Goal: Task Accomplishment & Management: Manage account settings

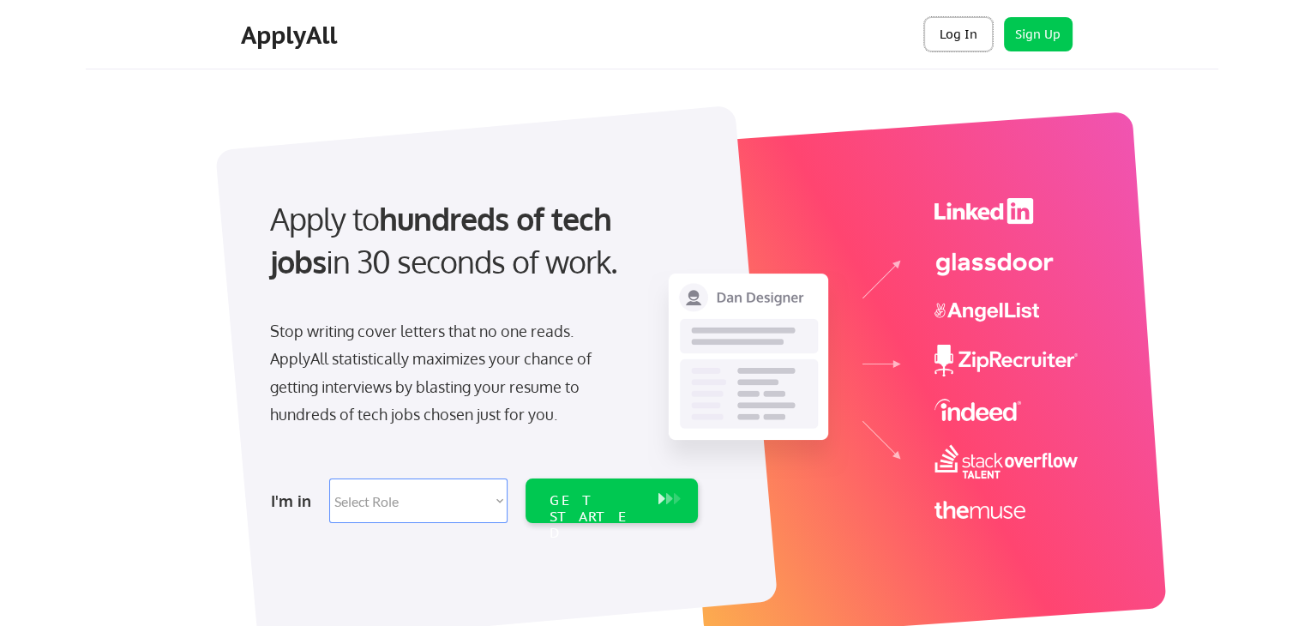
click at [967, 45] on button "Log In" at bounding box center [958, 34] width 69 height 34
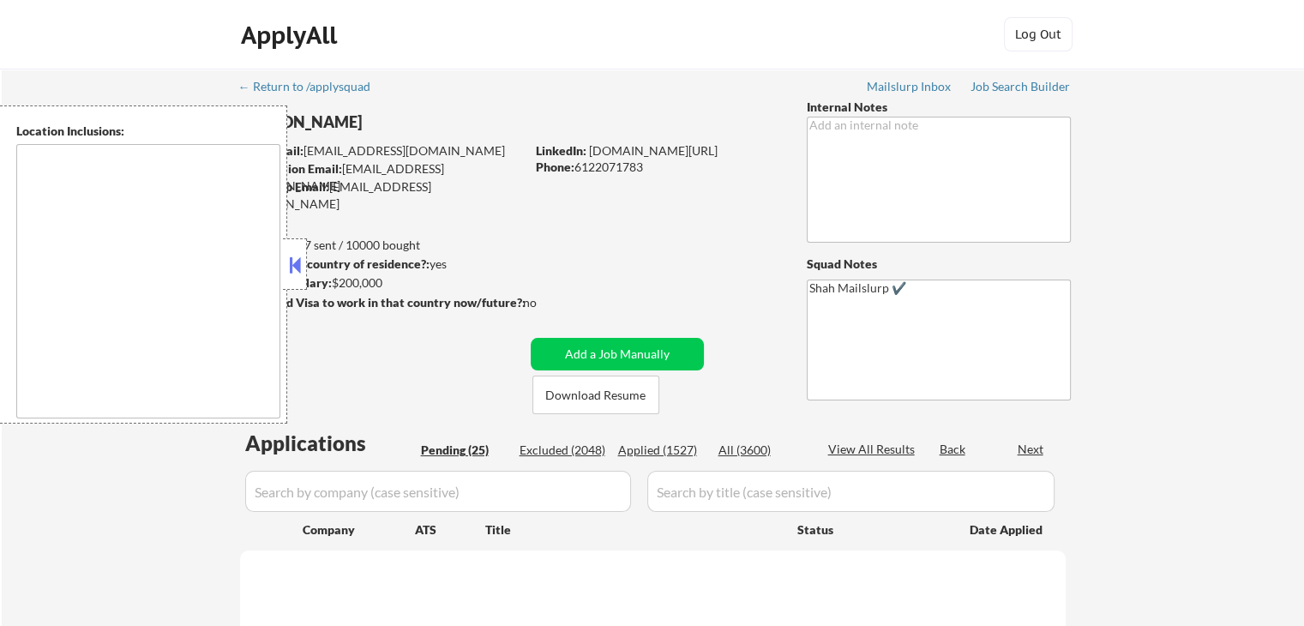
type textarea "Los Angeles, CA Glendale, CA Burbank, CA Pasadena, CA Inglewood, CA Santa Monic…"
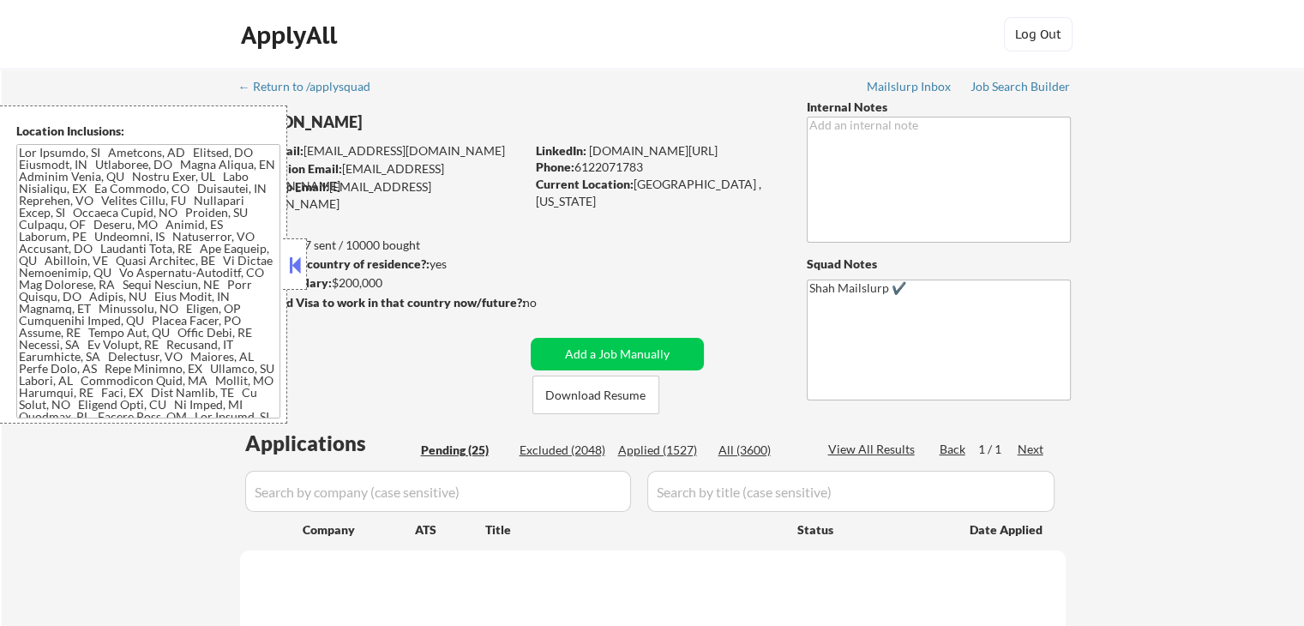
select select ""pending""
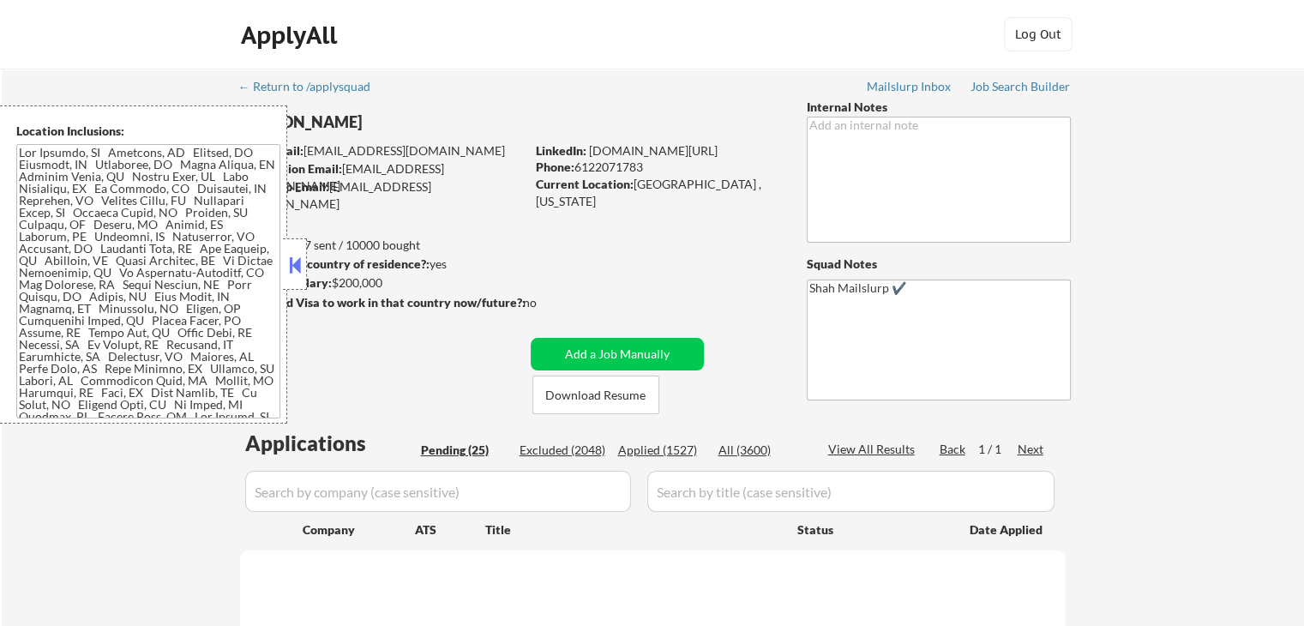
select select ""pending""
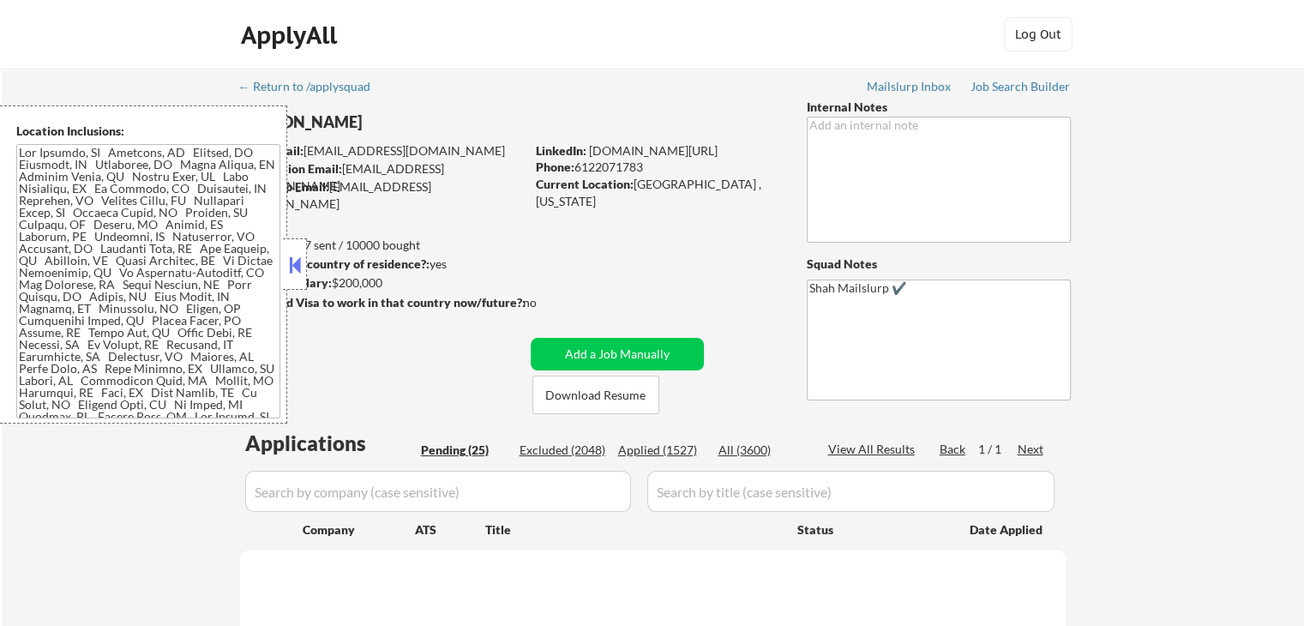
select select ""pending""
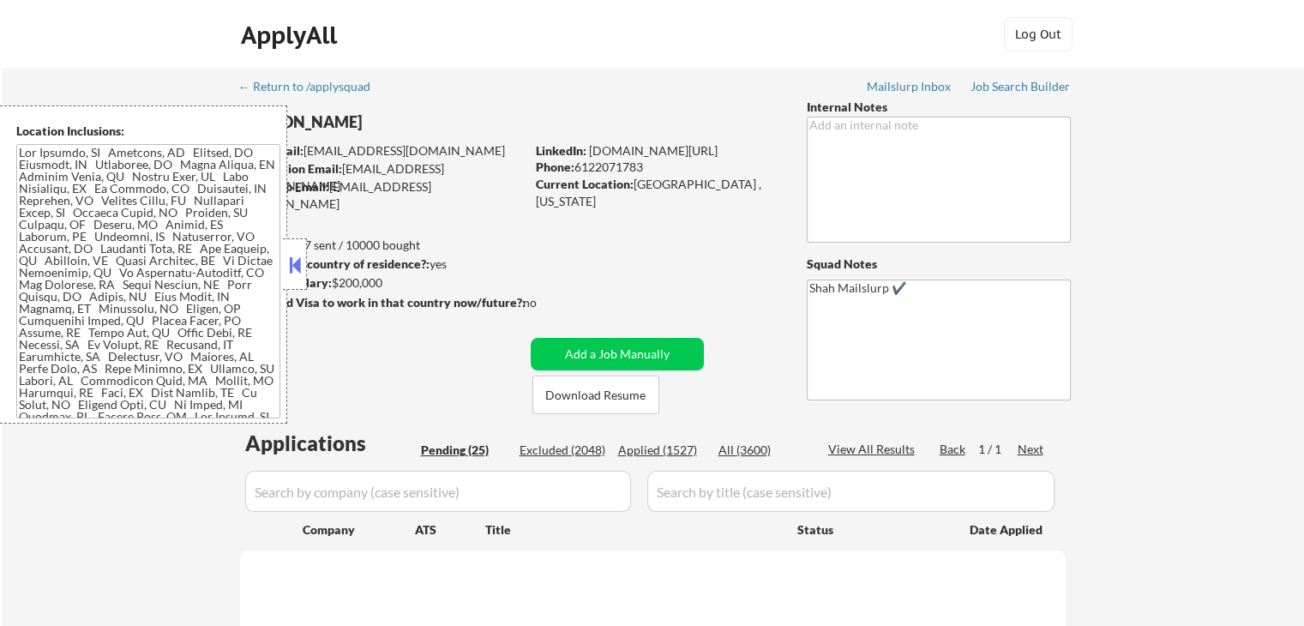
select select ""pending""
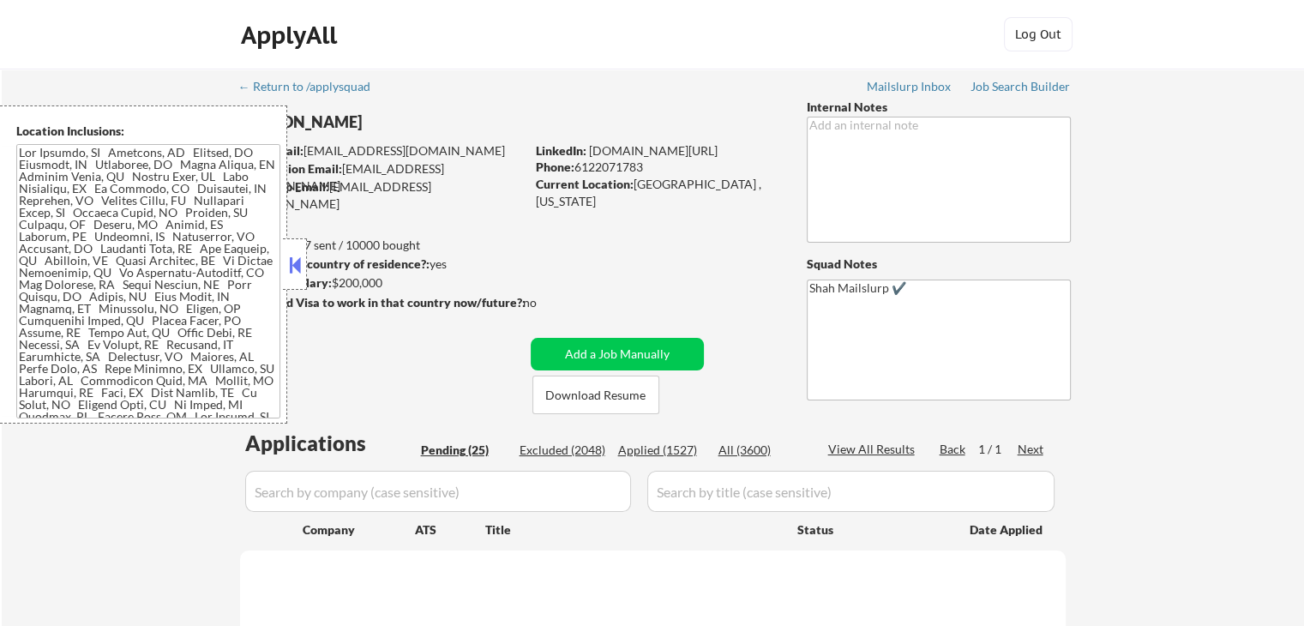
select select ""pending""
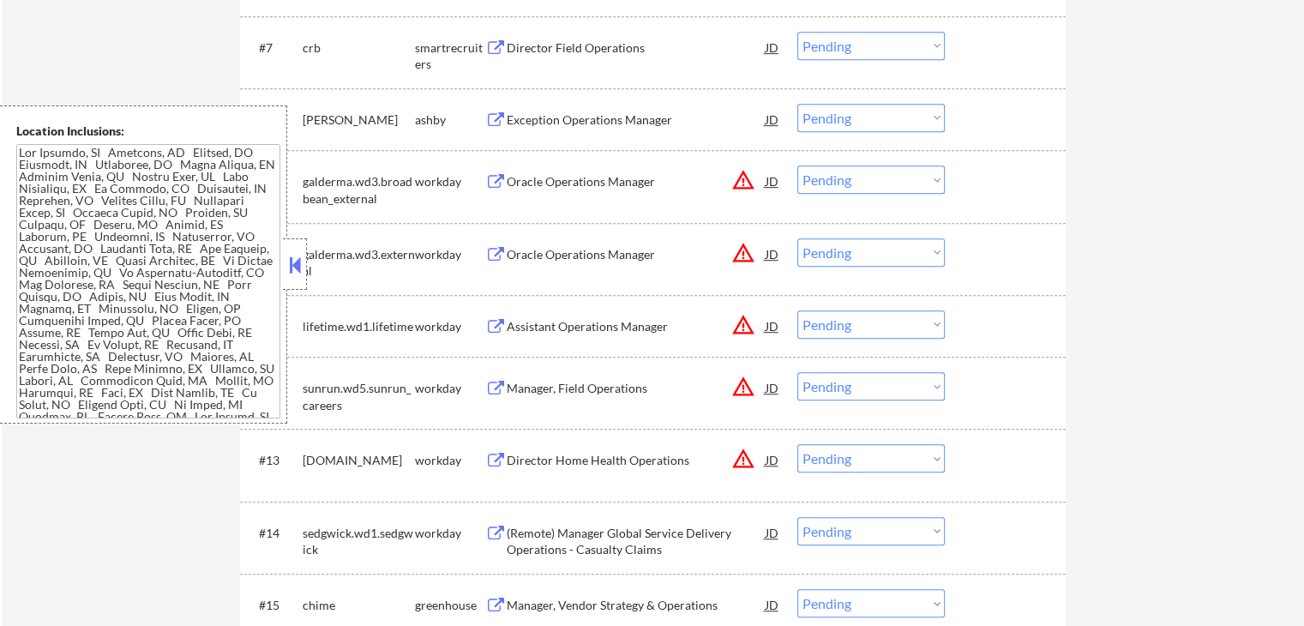
scroll to position [943, 0]
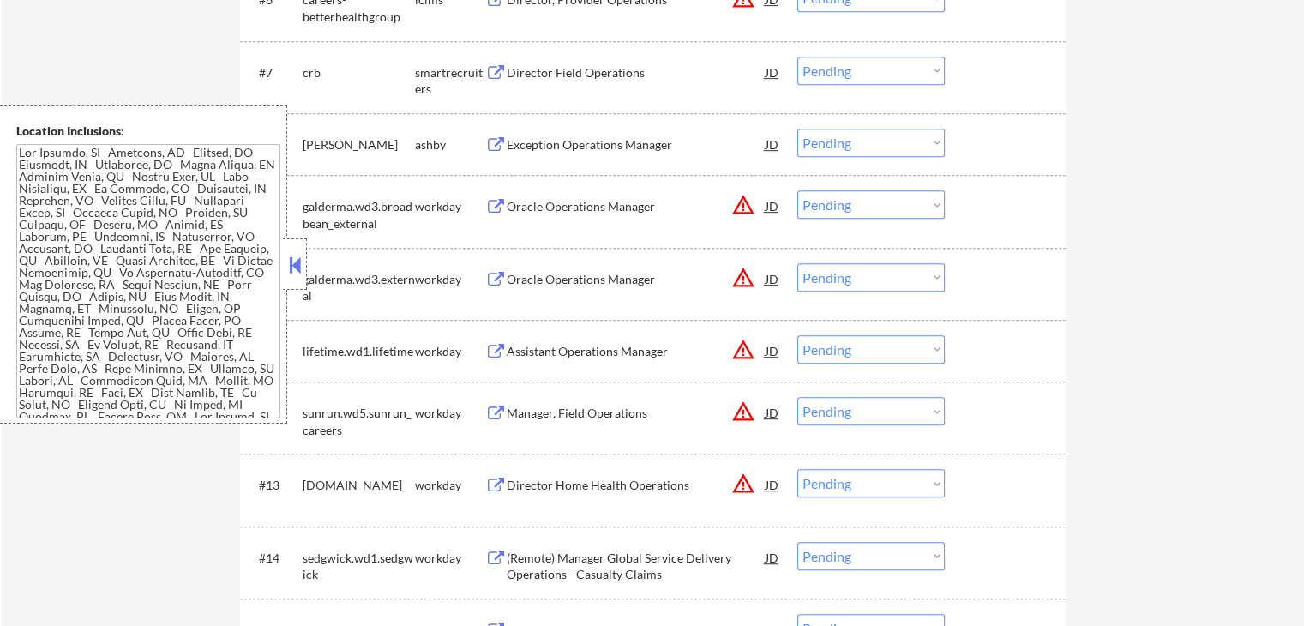
click at [534, 145] on div "Exception Operations Manager" at bounding box center [636, 144] width 259 height 17
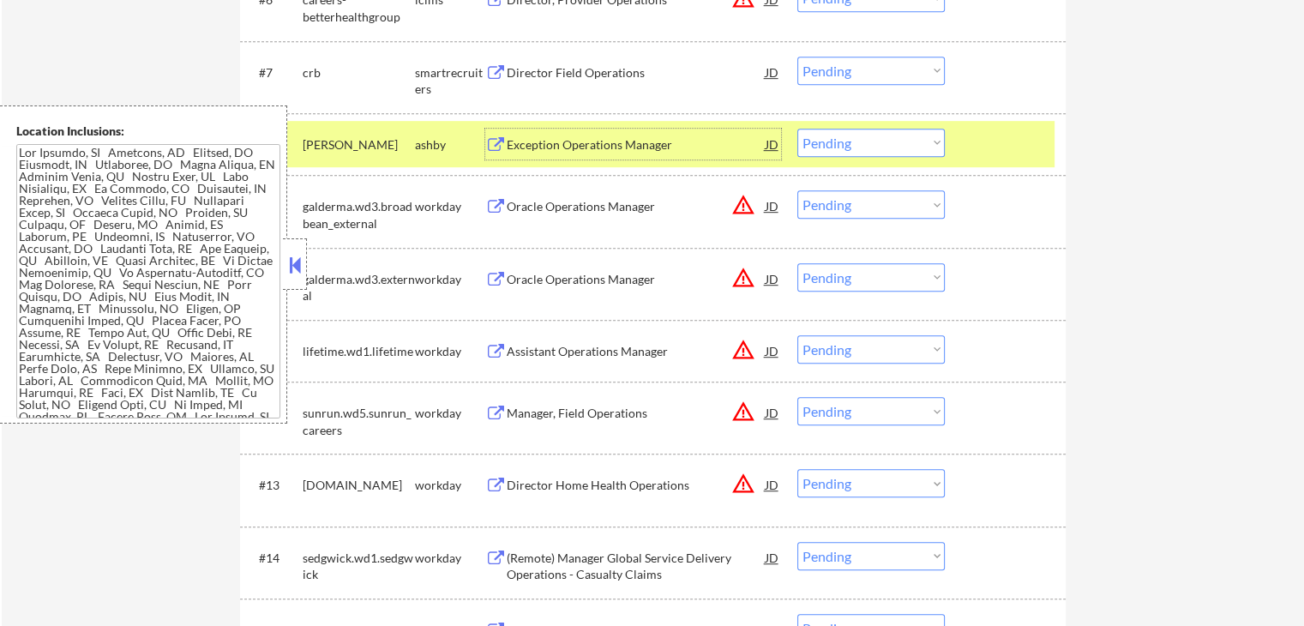
click at [865, 140] on select "Choose an option... Pending Applied Excluded (Questions) Excluded (Expired) Exc…" at bounding box center [872, 143] width 148 height 28
click at [798, 129] on select "Choose an option... Pending Applied Excluded (Questions) Excluded (Expired) Exc…" at bounding box center [872, 143] width 148 height 28
click at [553, 76] on div "Director Field Operations" at bounding box center [636, 72] width 259 height 17
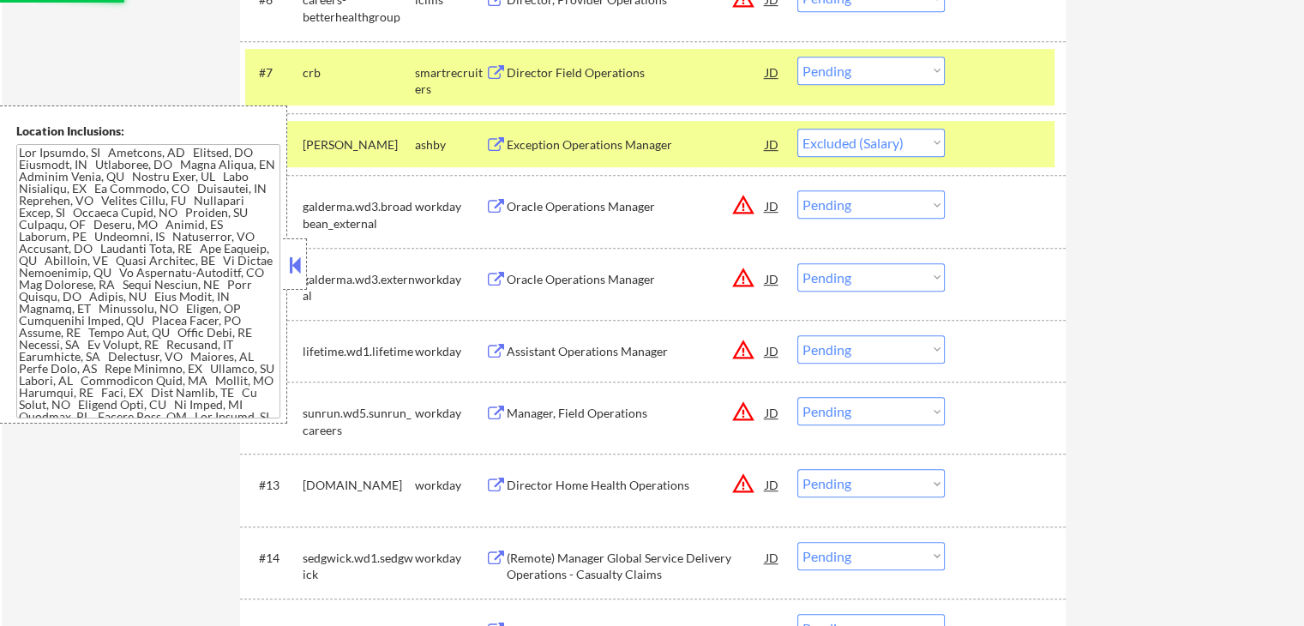
select select ""pending""
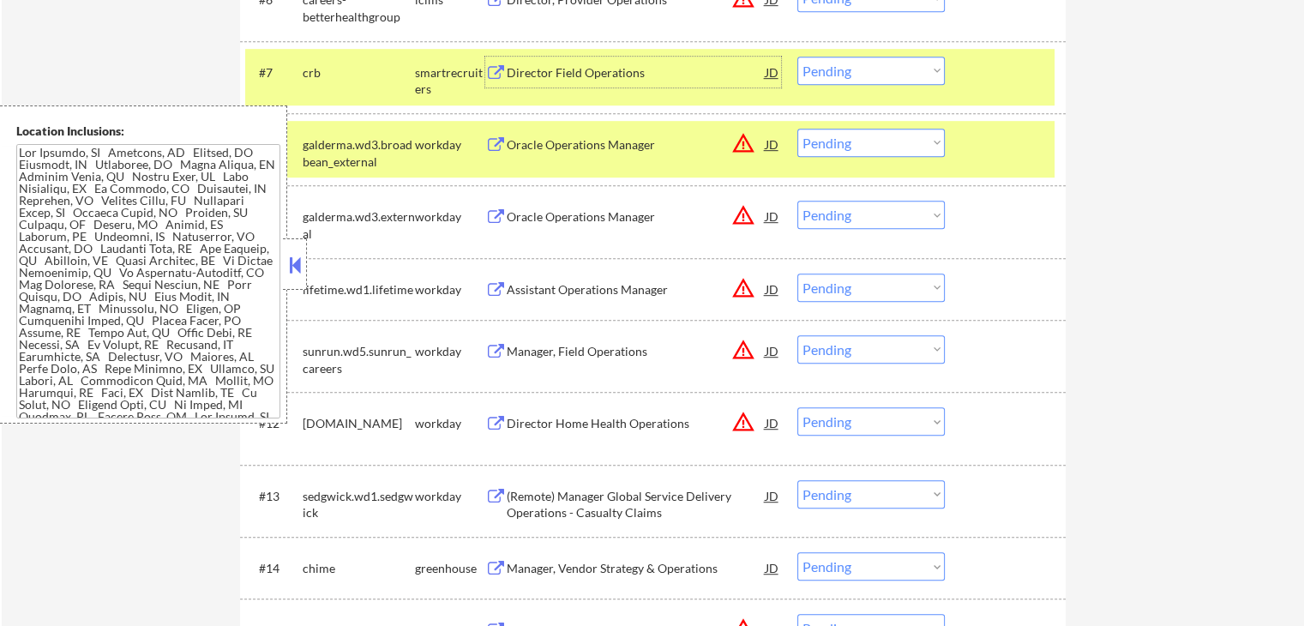
click at [564, 69] on div "Director Field Operations" at bounding box center [636, 72] width 259 height 17
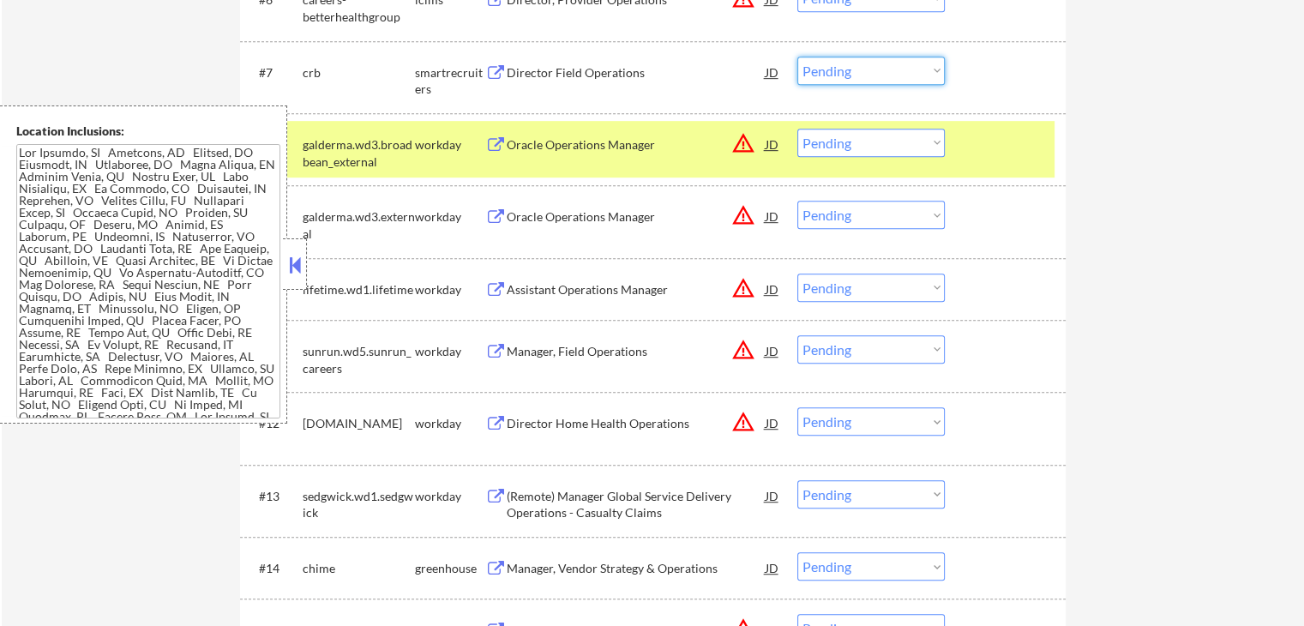
click at [858, 69] on select "Choose an option... Pending Applied Excluded (Questions) Excluded (Expired) Exc…" at bounding box center [872, 71] width 148 height 28
click at [798, 57] on select "Choose an option... Pending Applied Excluded (Questions) Excluded (Expired) Exc…" at bounding box center [872, 71] width 148 height 28
select select ""pending""
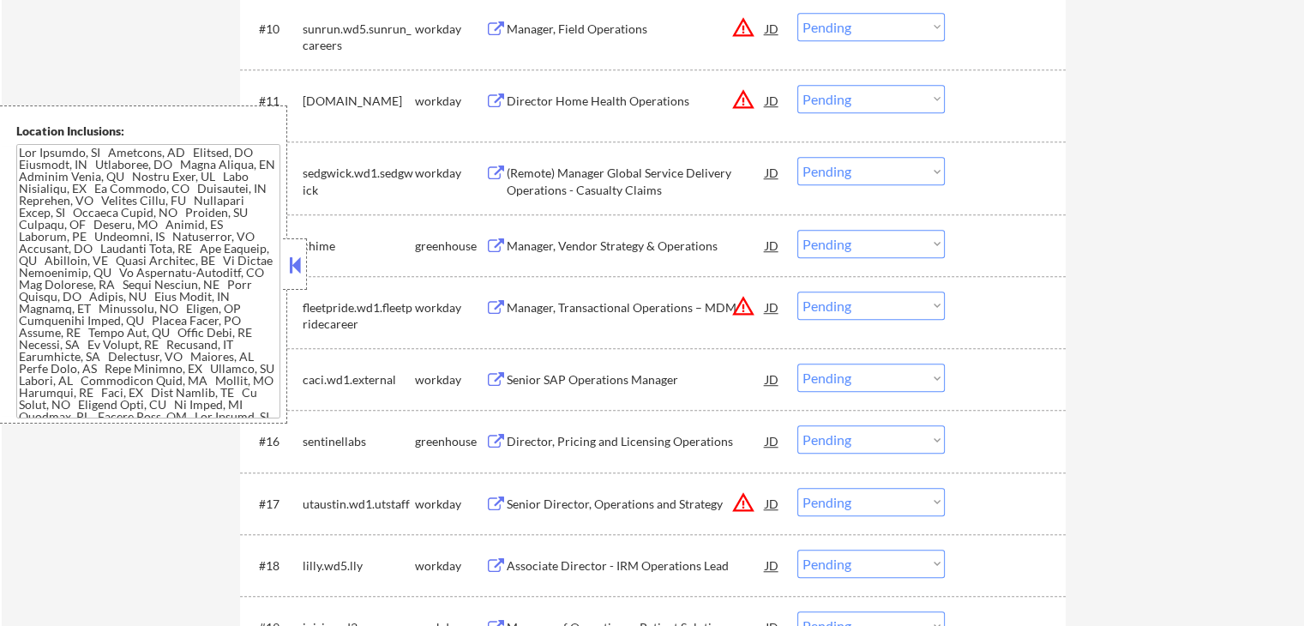
scroll to position [1201, 0]
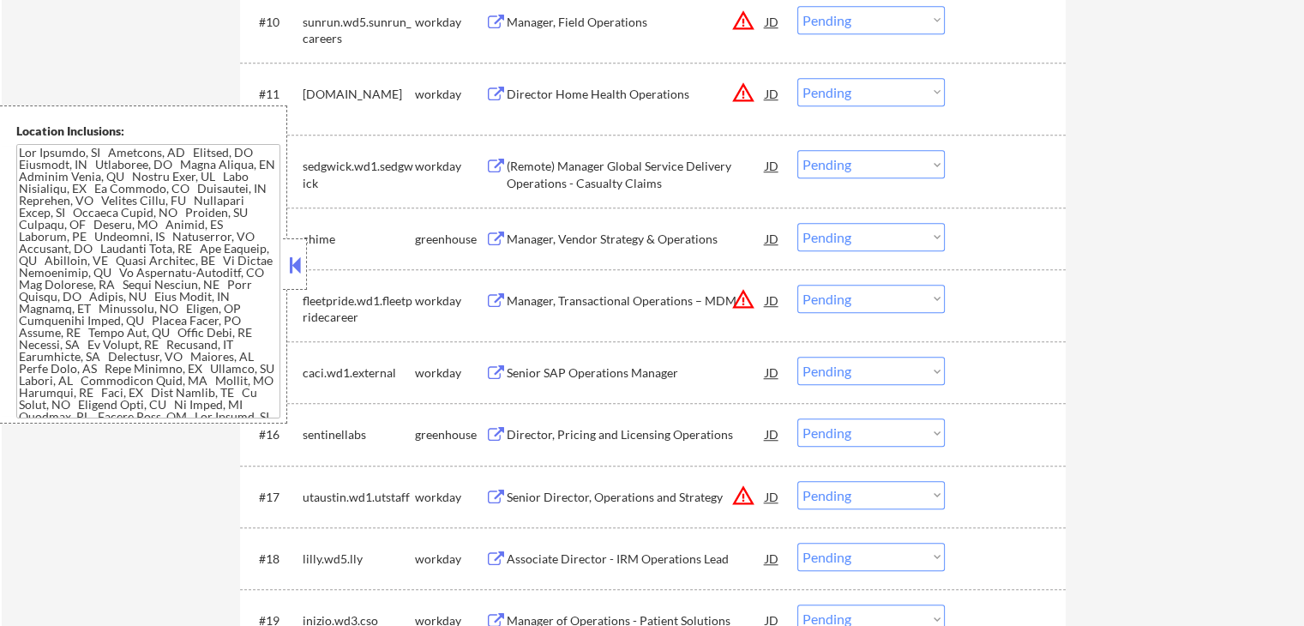
click at [545, 233] on div "Manager, Vendor Strategy & Operations" at bounding box center [636, 239] width 259 height 17
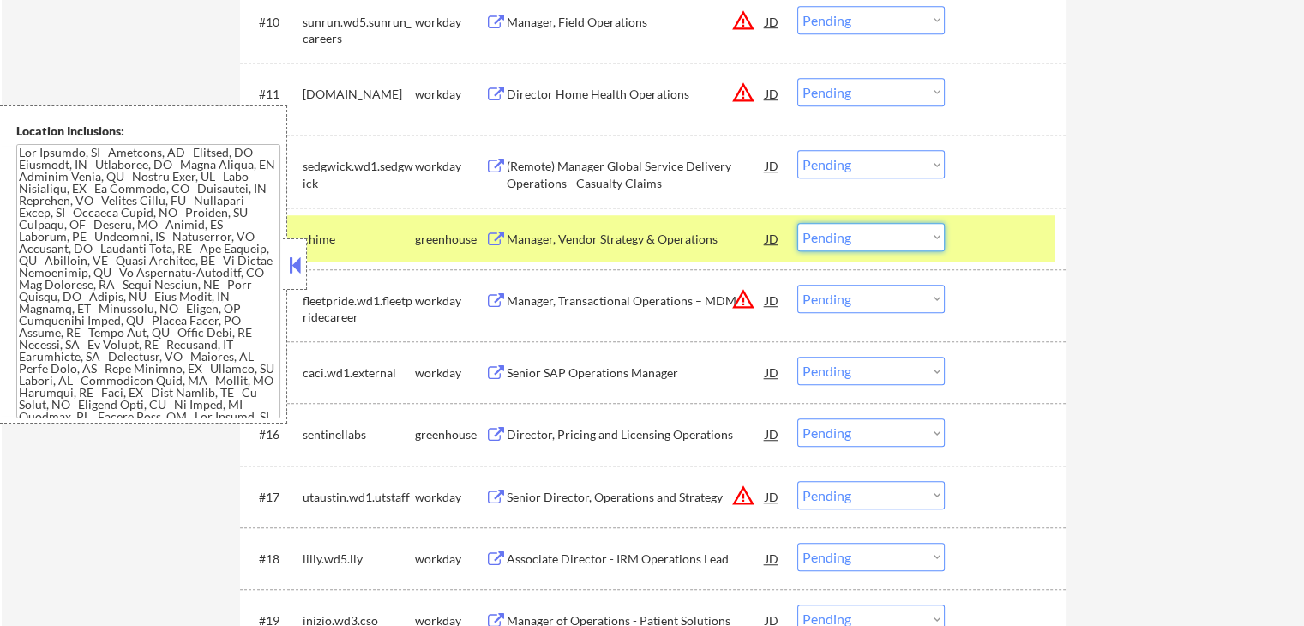
drag, startPoint x: 845, startPoint y: 231, endPoint x: 854, endPoint y: 243, distance: 15.3
click at [846, 231] on select "Choose an option... Pending Applied Excluded (Questions) Excluded (Expired) Exc…" at bounding box center [872, 237] width 148 height 28
click at [798, 223] on select "Choose an option... Pending Applied Excluded (Questions) Excluded (Expired) Exc…" at bounding box center [872, 237] width 148 height 28
select select ""pending""
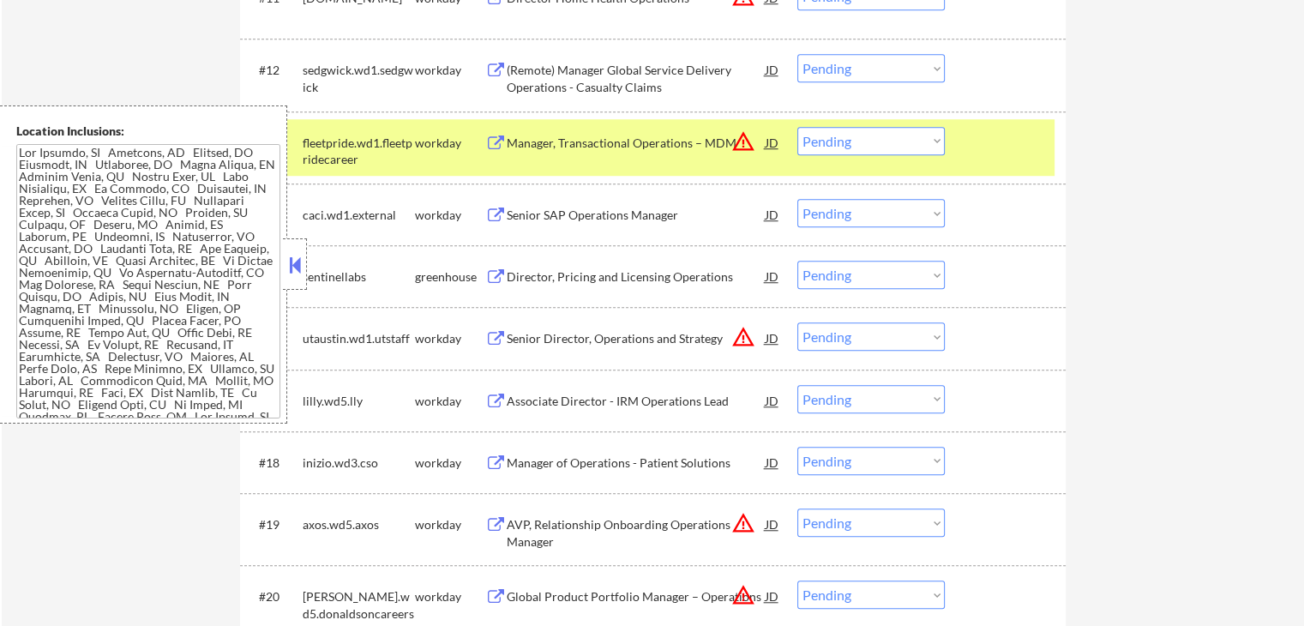
scroll to position [1372, 0]
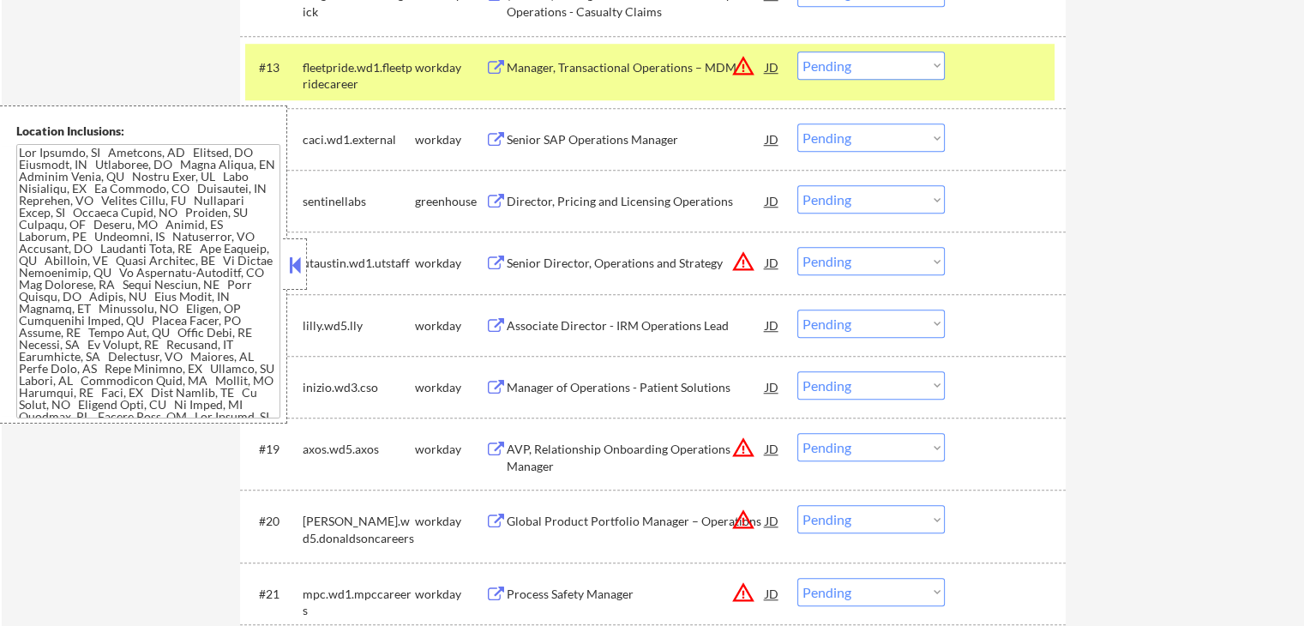
click at [550, 200] on div "Director, Pricing and Licensing Operations" at bounding box center [636, 201] width 259 height 17
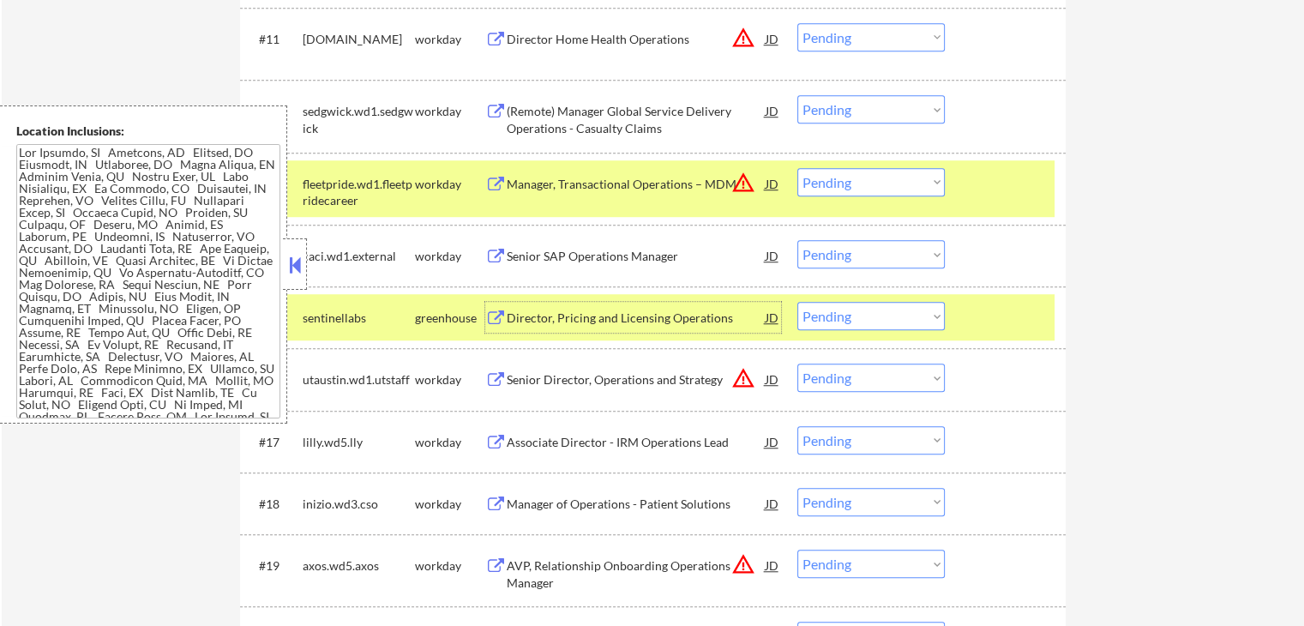
scroll to position [1286, 0]
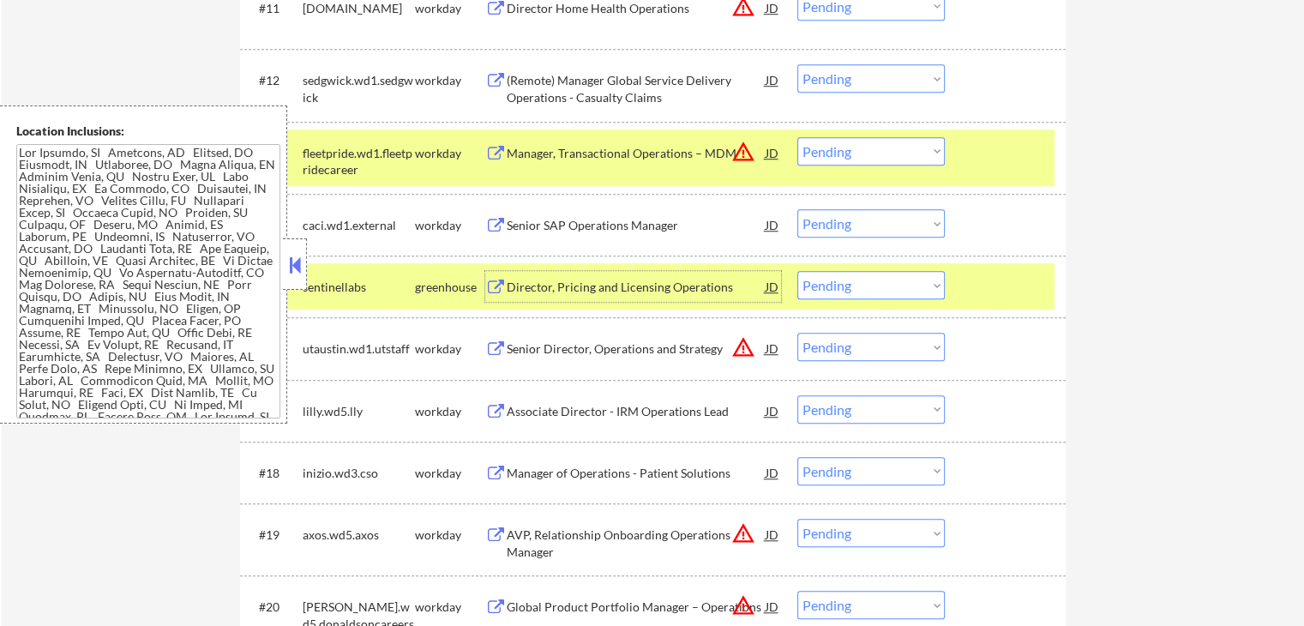
click at [854, 279] on select "Choose an option... Pending Applied Excluded (Questions) Excluded (Expired) Exc…" at bounding box center [872, 285] width 148 height 28
click at [798, 271] on select "Choose an option... Pending Applied Excluded (Questions) Excluded (Expired) Exc…" at bounding box center [872, 285] width 148 height 28
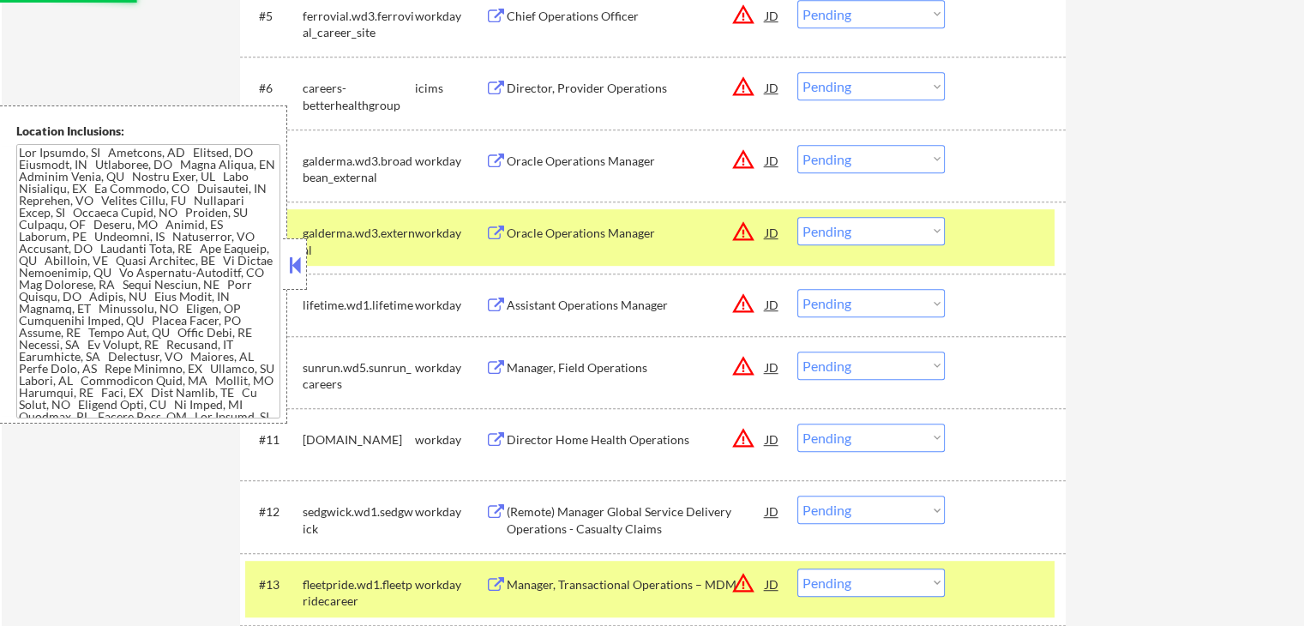
select select ""pending""
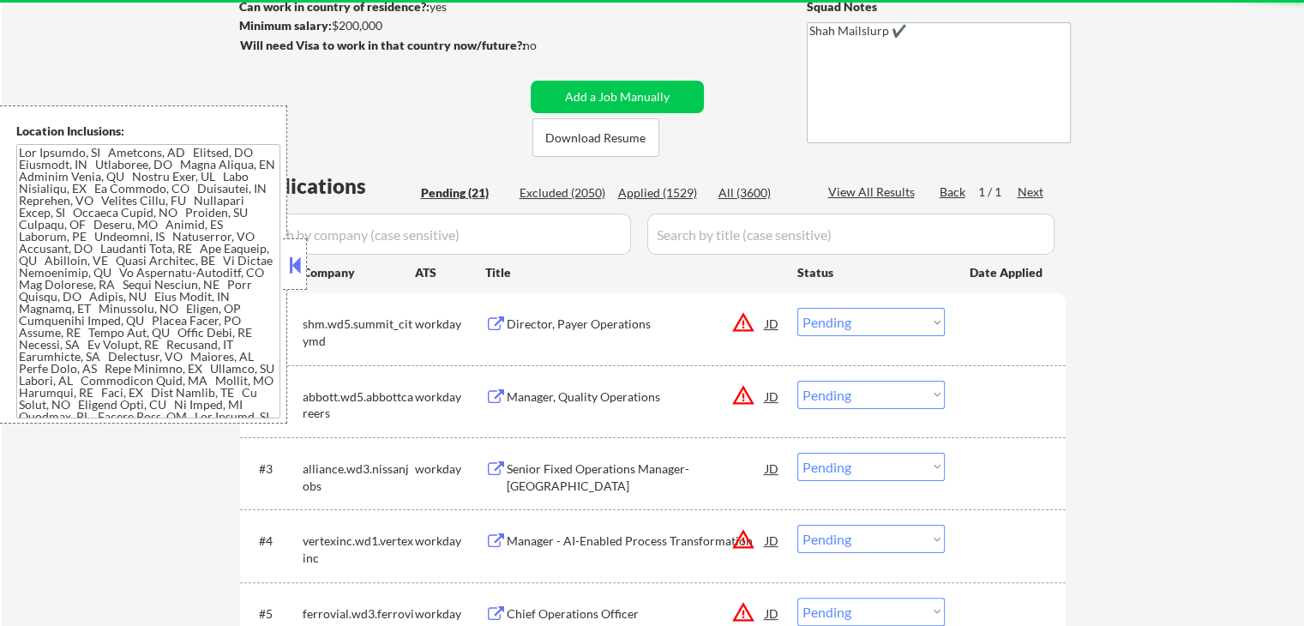
scroll to position [343, 0]
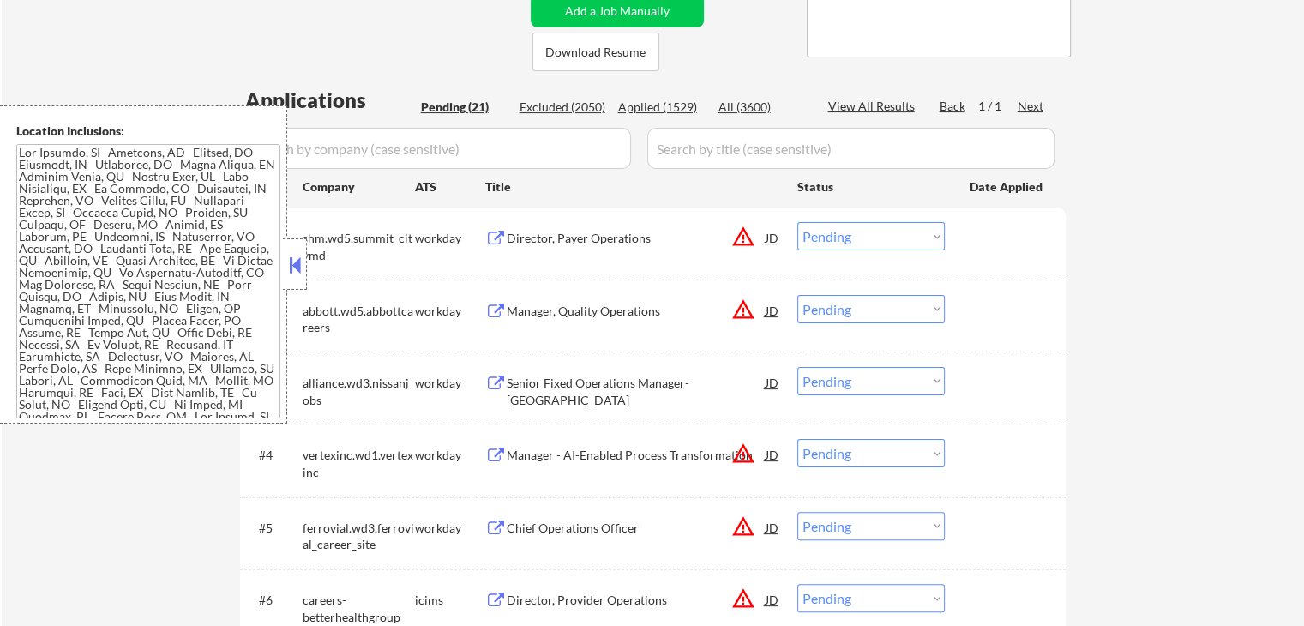
click at [294, 265] on button at bounding box center [295, 265] width 19 height 26
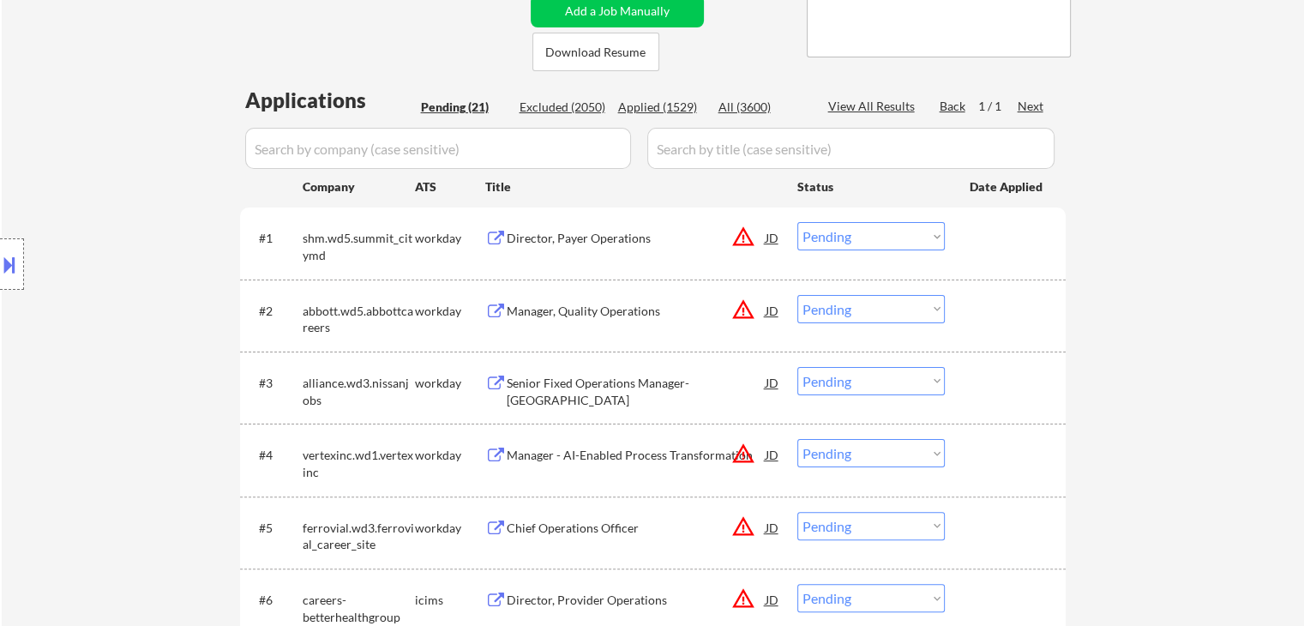
scroll to position [429, 0]
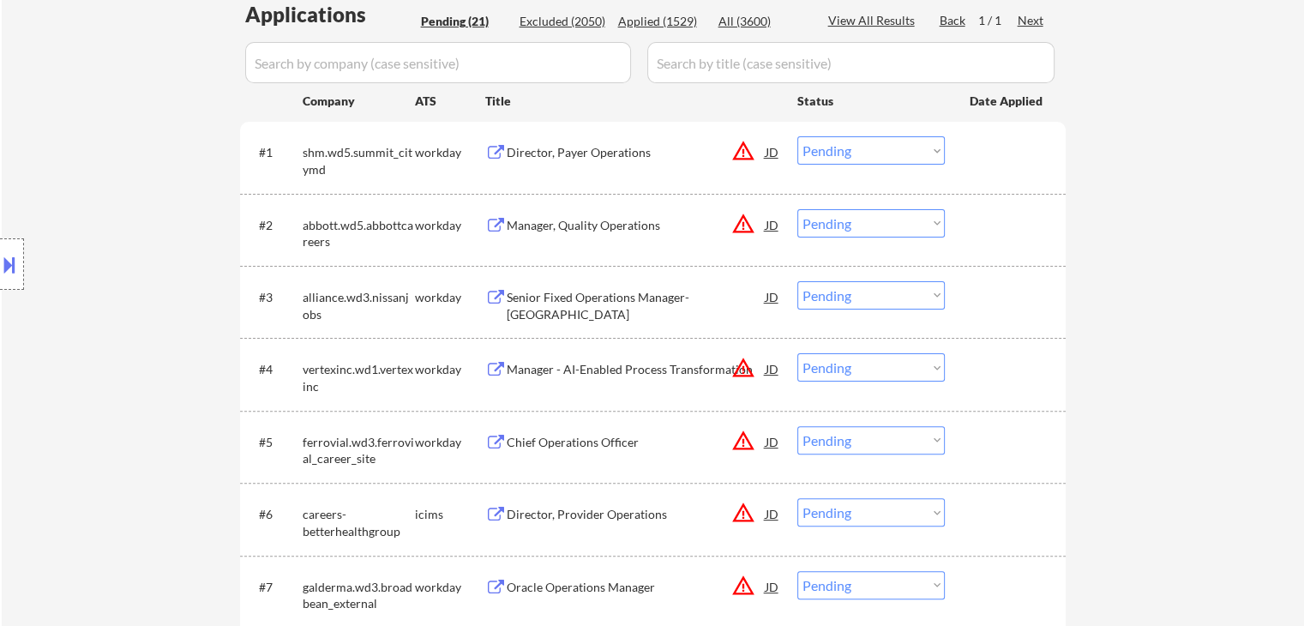
click at [515, 303] on div "Senior Fixed Operations Manager-North San Francisco" at bounding box center [636, 305] width 259 height 33
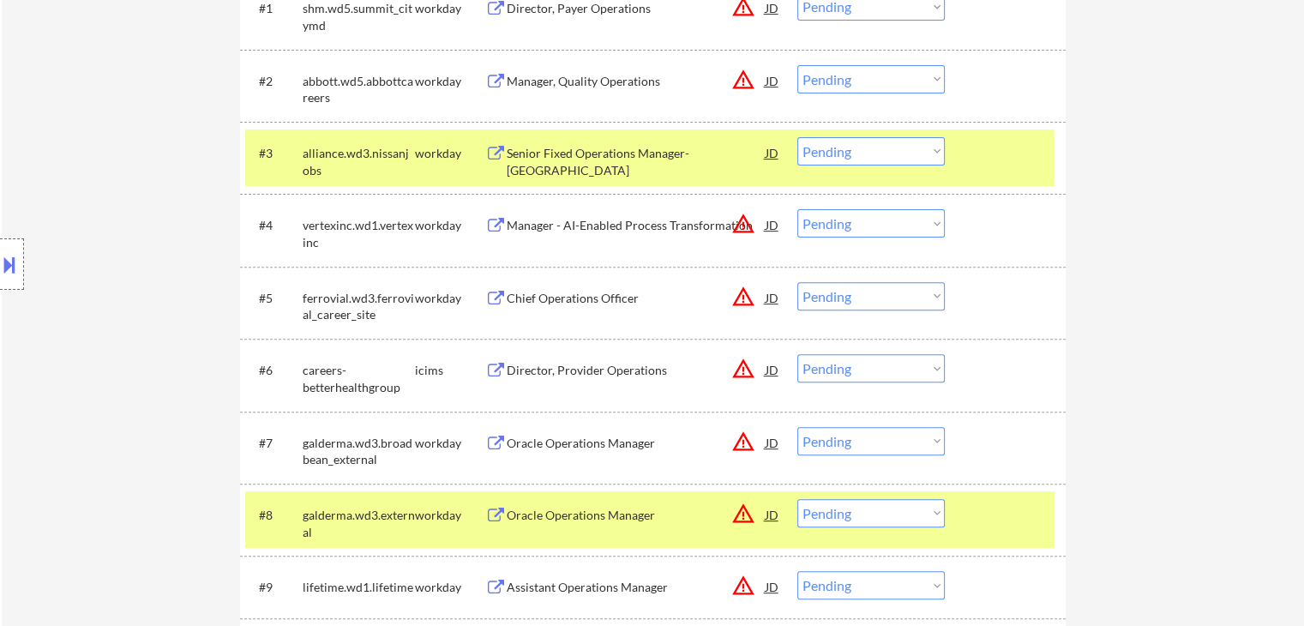
scroll to position [600, 0]
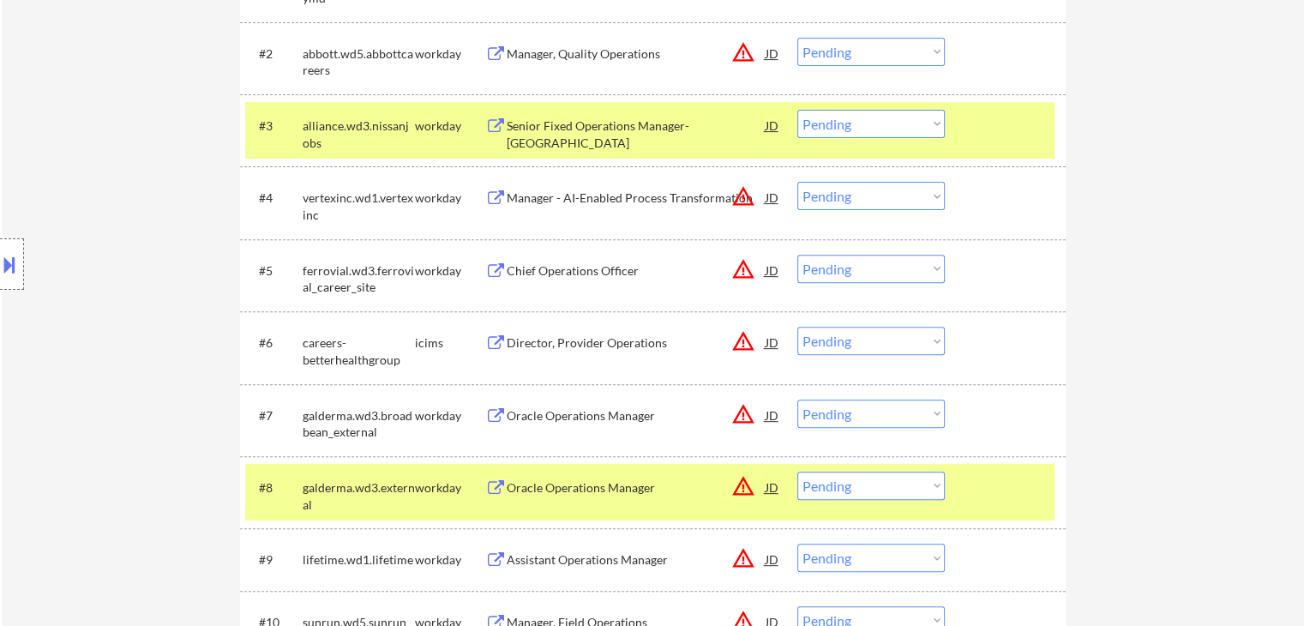
click at [556, 203] on div "Manager - AI-Enabled Process Transformation" at bounding box center [636, 198] width 259 height 17
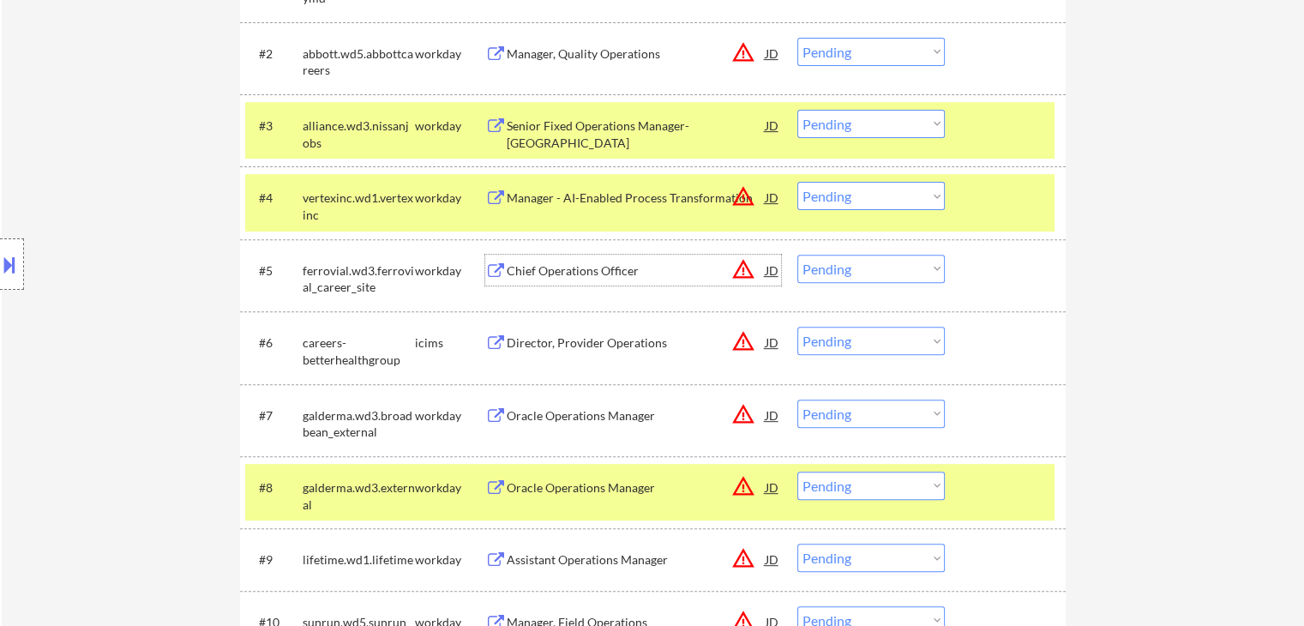
click at [542, 267] on div "Chief Operations Officer" at bounding box center [636, 270] width 259 height 17
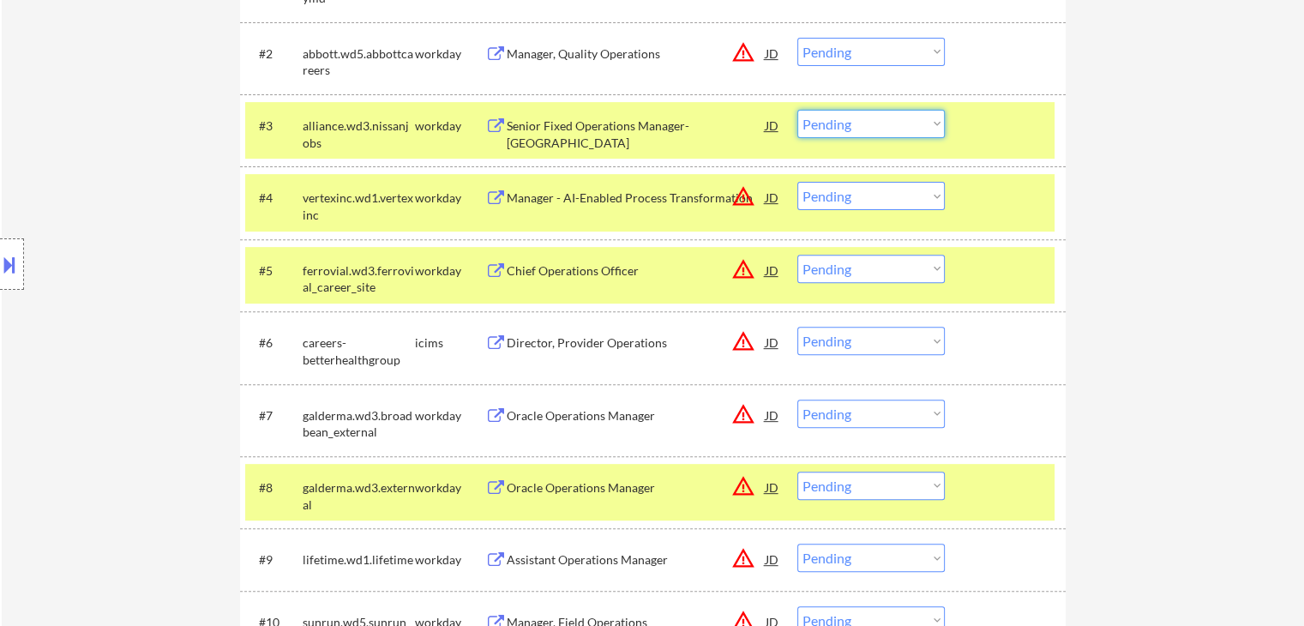
click at [867, 133] on select "Choose an option... Pending Applied Excluded (Questions) Excluded (Expired) Exc…" at bounding box center [872, 124] width 148 height 28
click at [798, 110] on select "Choose an option... Pending Applied Excluded (Questions) Excluded (Expired) Exc…" at bounding box center [872, 124] width 148 height 28
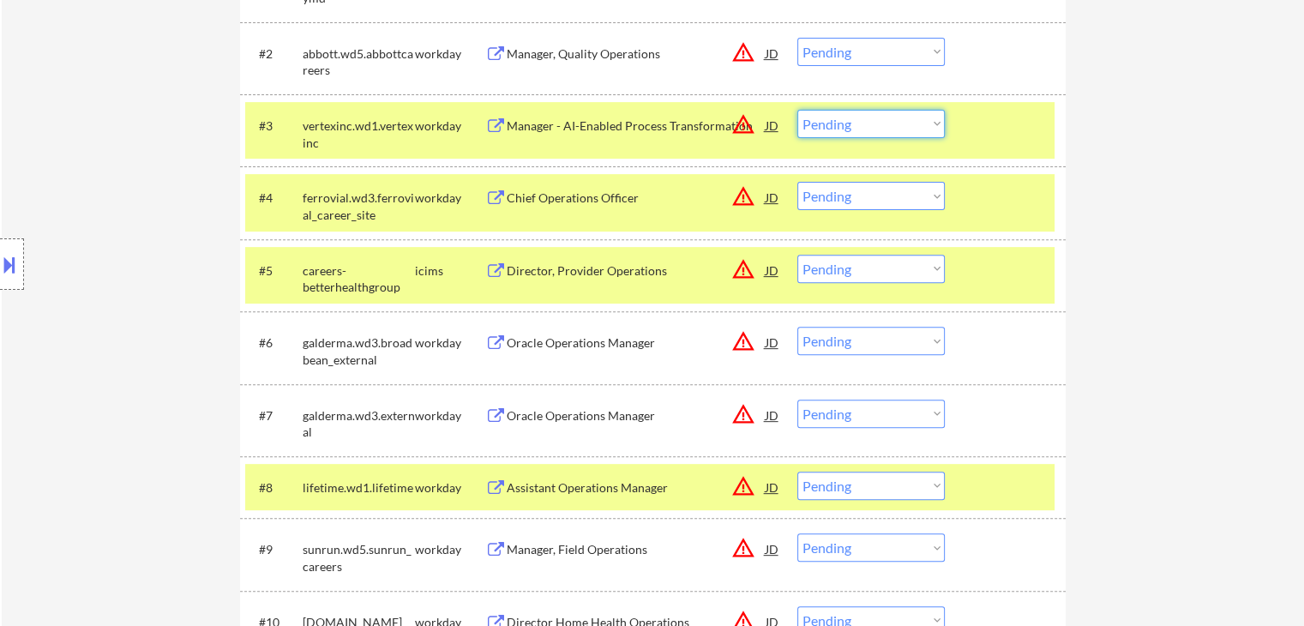
click at [847, 121] on select "Choose an option... Pending Applied Excluded (Questions) Excluded (Expired) Exc…" at bounding box center [872, 124] width 148 height 28
click at [798, 110] on select "Choose an option... Pending Applied Excluded (Questions) Excluded (Expired) Exc…" at bounding box center [872, 124] width 148 height 28
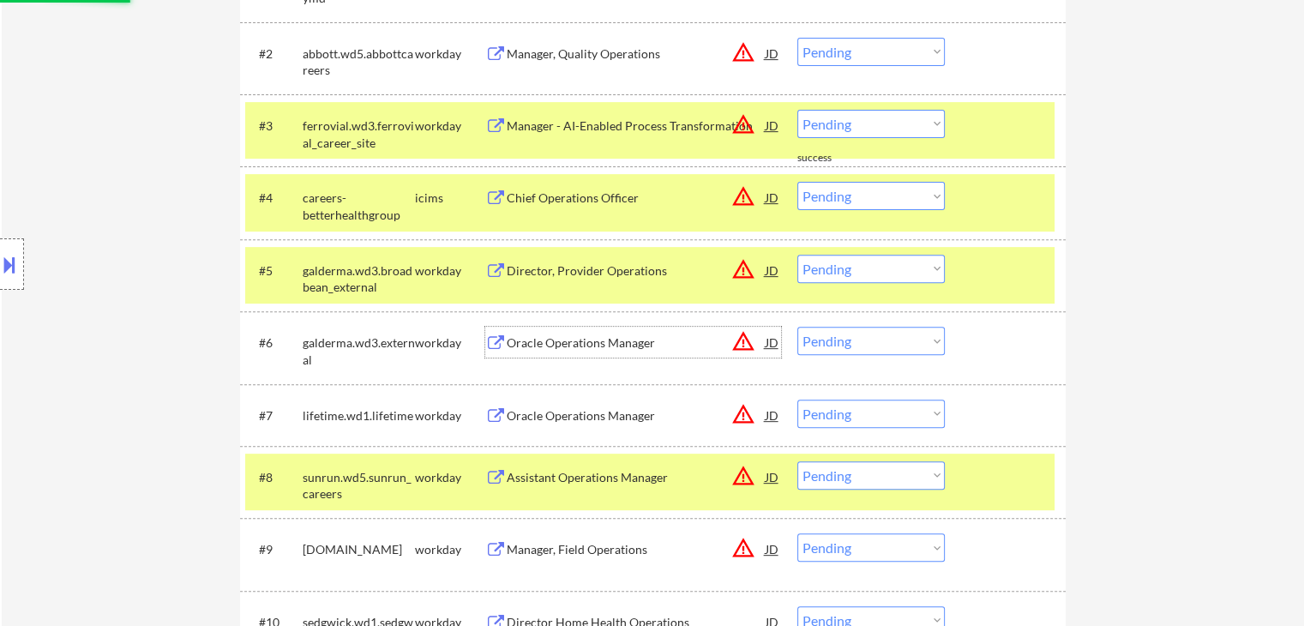
click at [538, 344] on div "Oracle Operations Manager" at bounding box center [636, 342] width 259 height 17
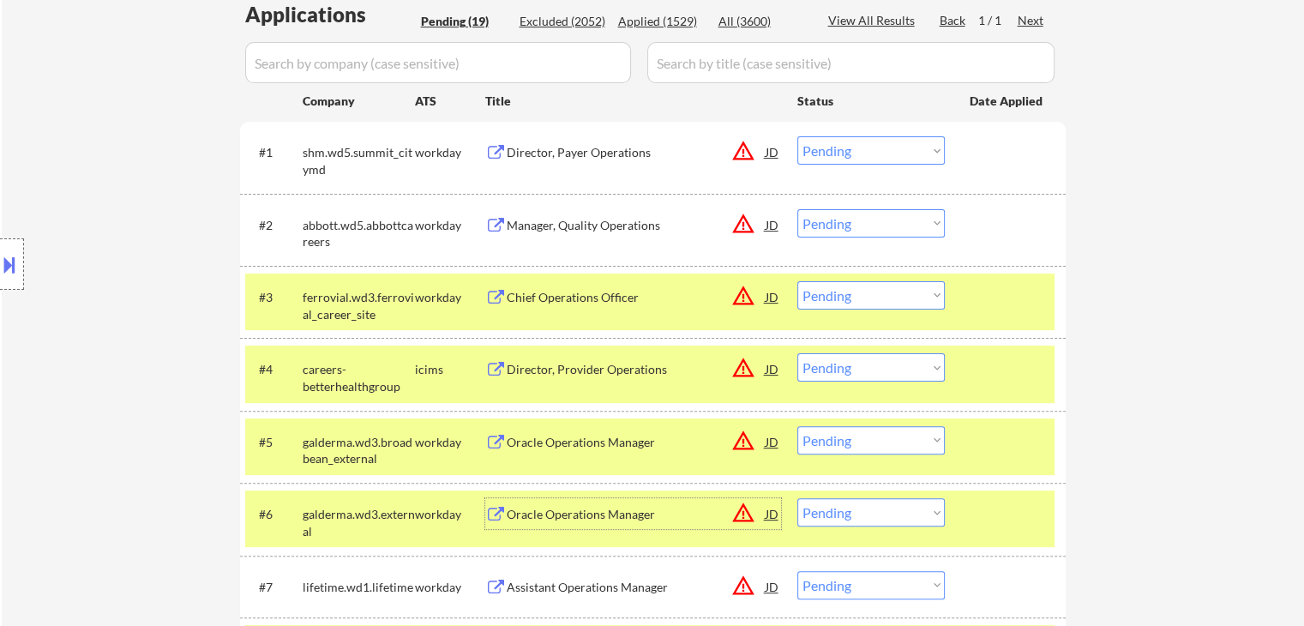
scroll to position [515, 0]
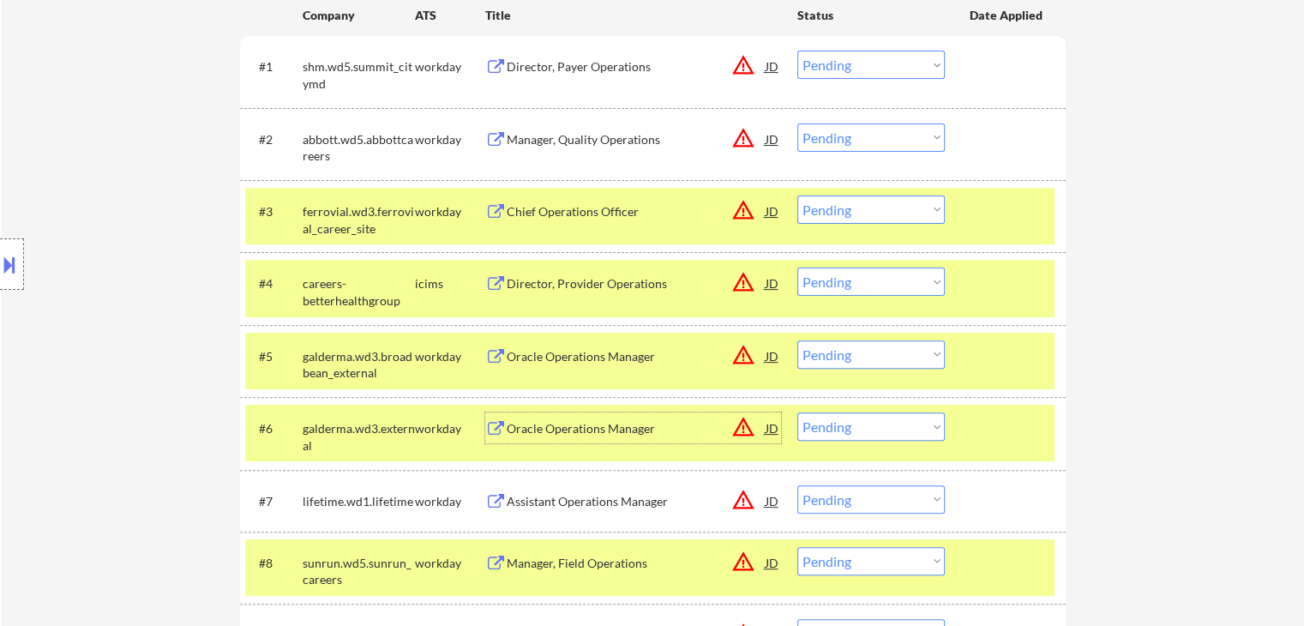
click at [854, 212] on select "Choose an option... Pending Applied Excluded (Questions) Excluded (Expired) Exc…" at bounding box center [872, 210] width 148 height 28
click at [798, 196] on select "Choose an option... Pending Applied Excluded (Questions) Excluded (Expired) Exc…" at bounding box center [872, 210] width 148 height 28
select select ""pending""
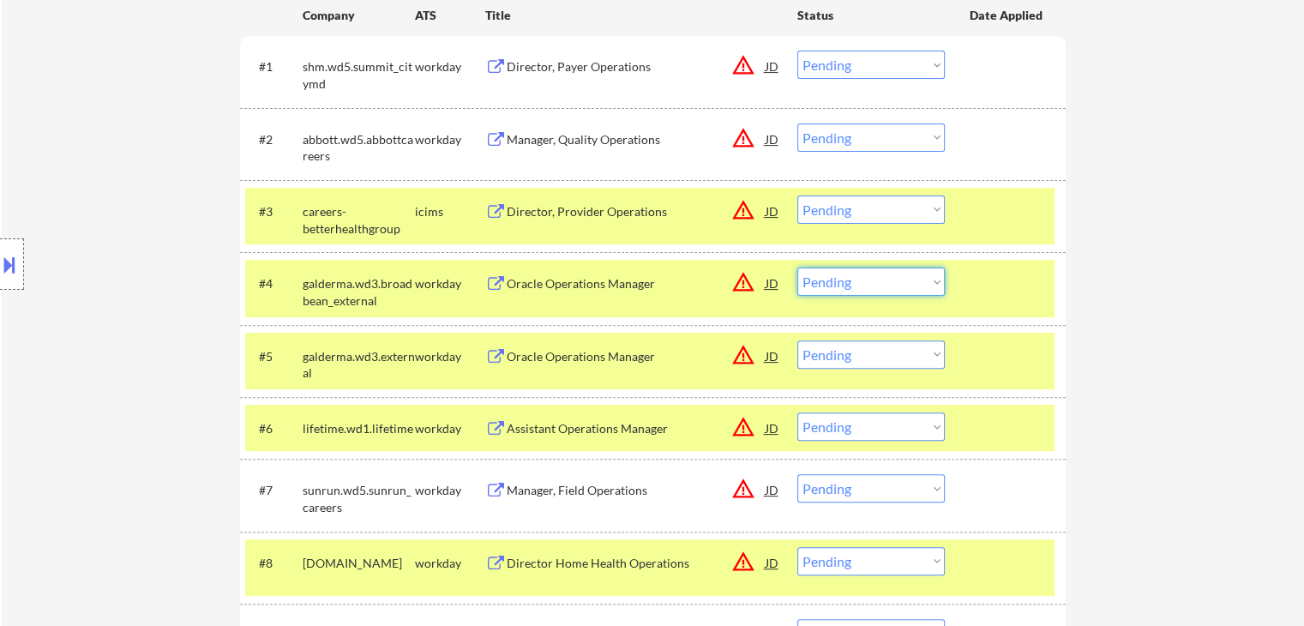
click at [867, 282] on select "Choose an option... Pending Applied Excluded (Questions) Excluded (Expired) Exc…" at bounding box center [872, 282] width 148 height 28
click at [798, 268] on select "Choose an option... Pending Applied Excluded (Questions) Excluded (Expired) Exc…" at bounding box center [872, 282] width 148 height 28
select select ""pending""
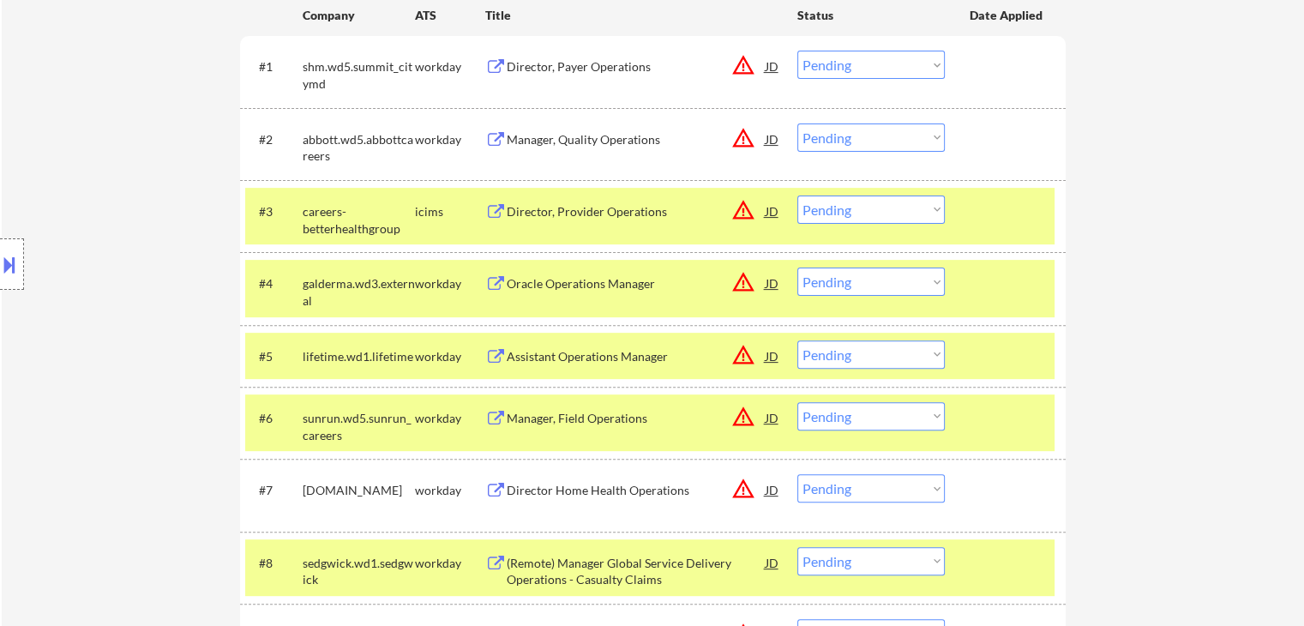
click at [533, 287] on div "Oracle Operations Manager" at bounding box center [636, 283] width 259 height 17
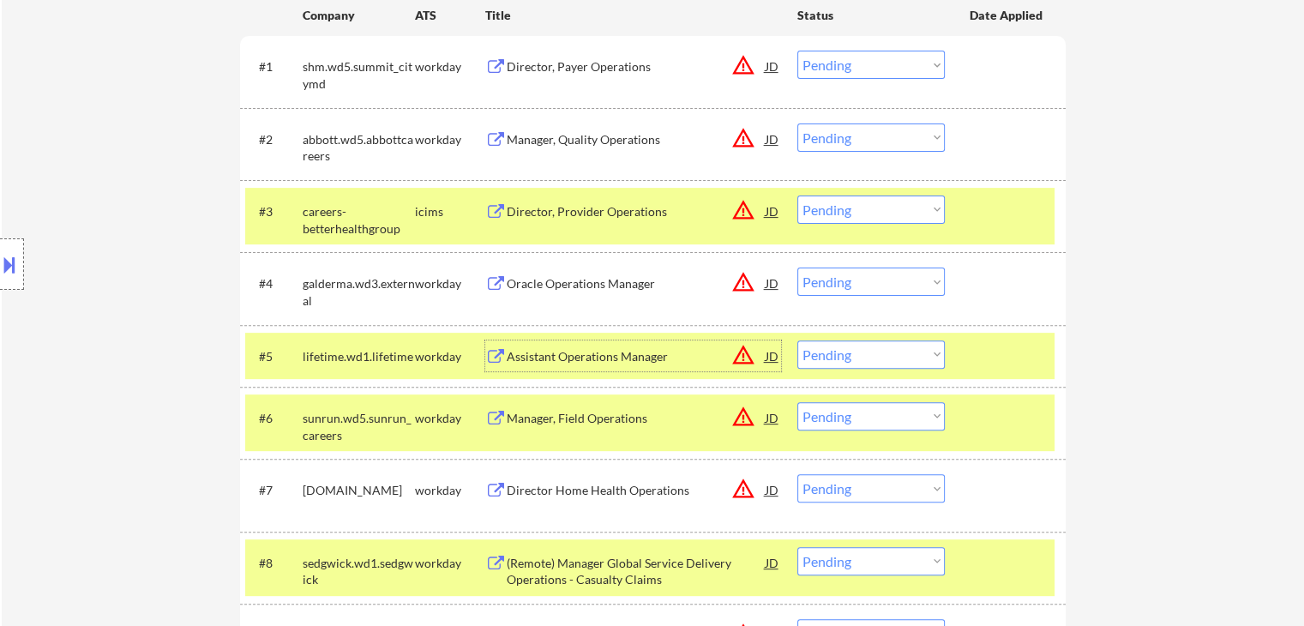
click at [511, 354] on div "Assistant Operations Manager" at bounding box center [636, 356] width 259 height 17
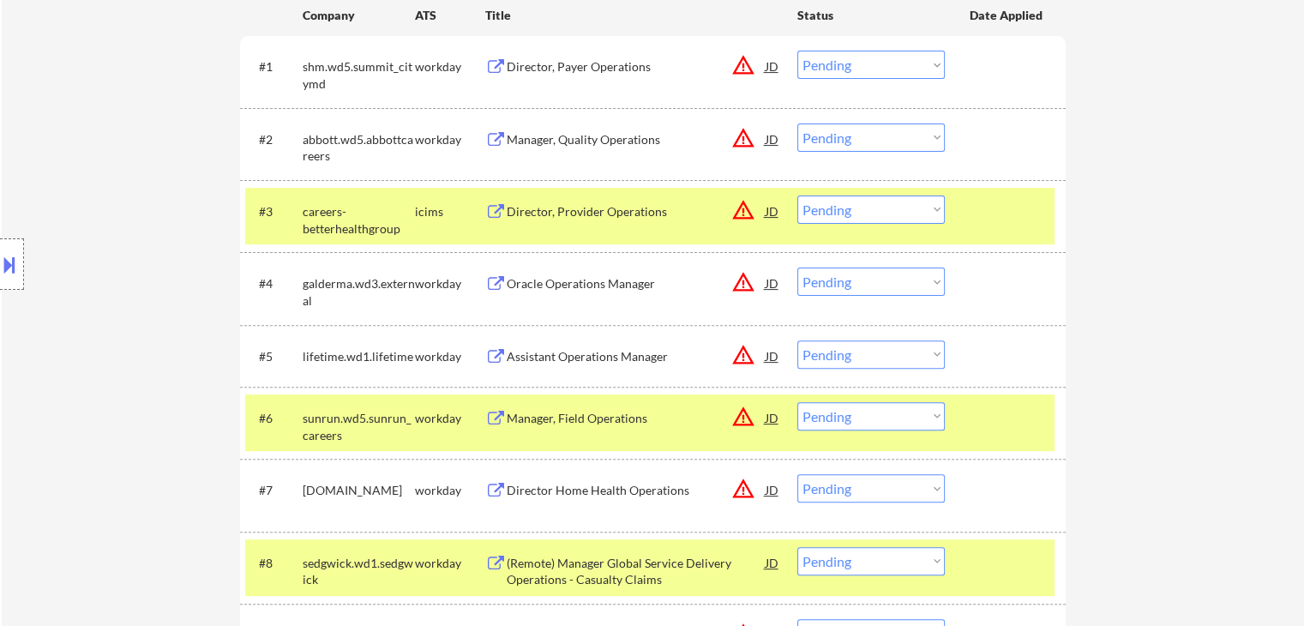
click at [13, 262] on button at bounding box center [9, 264] width 19 height 28
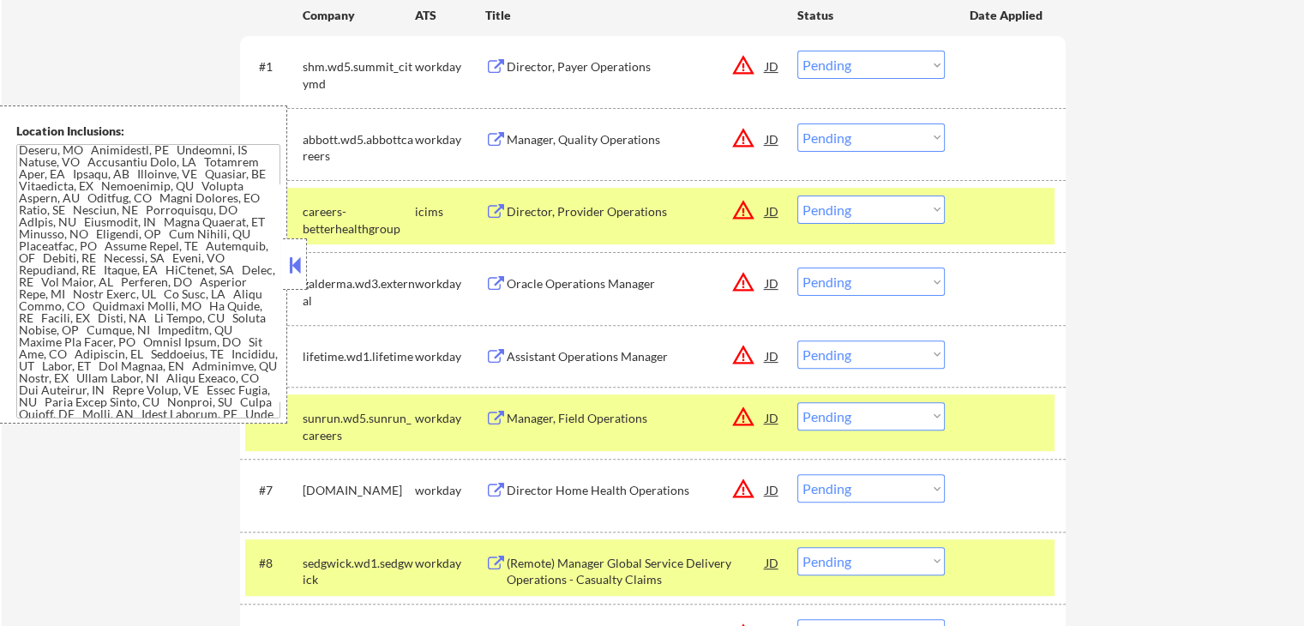
click at [886, 364] on select "Choose an option... Pending Applied Excluded (Questions) Excluded (Expired) Exc…" at bounding box center [872, 354] width 148 height 28
click at [798, 340] on select "Choose an option... Pending Applied Excluded (Questions) Excluded (Expired) Exc…" at bounding box center [872, 354] width 148 height 28
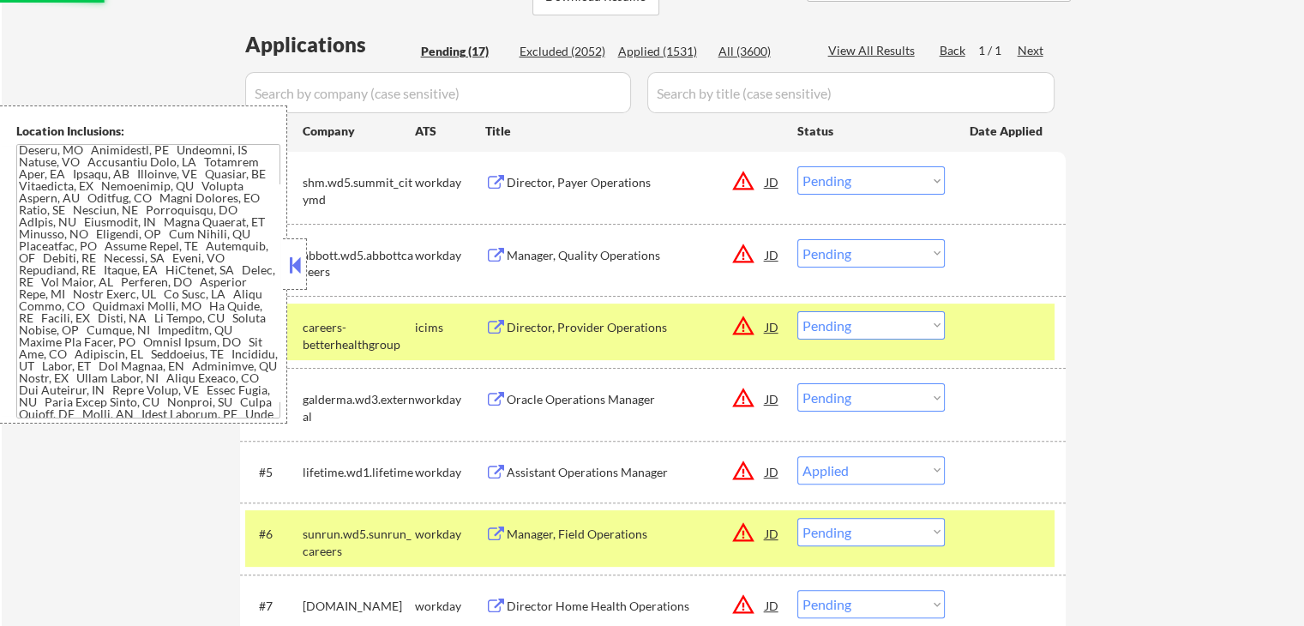
scroll to position [257, 0]
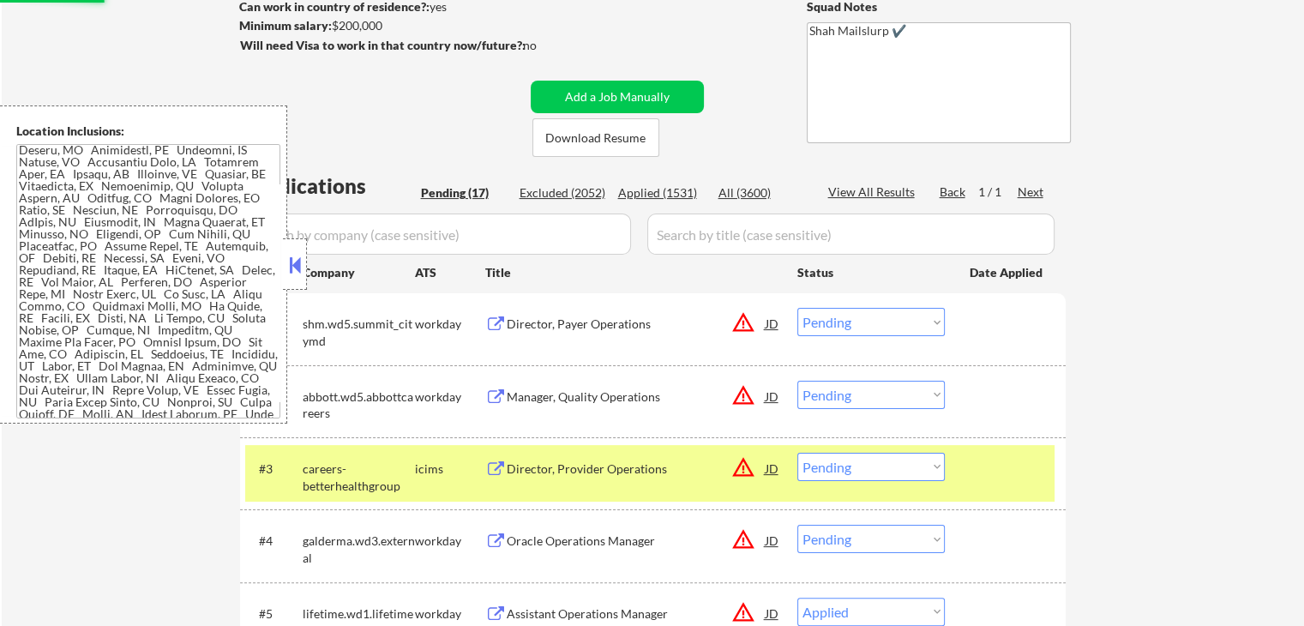
select select ""pending""
